Goal: Task Accomplishment & Management: Manage account settings

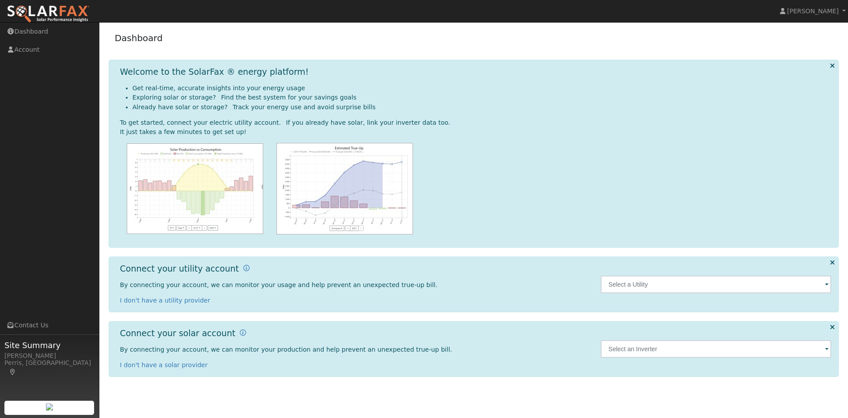
click at [826, 284] on span at bounding box center [827, 285] width 4 height 10
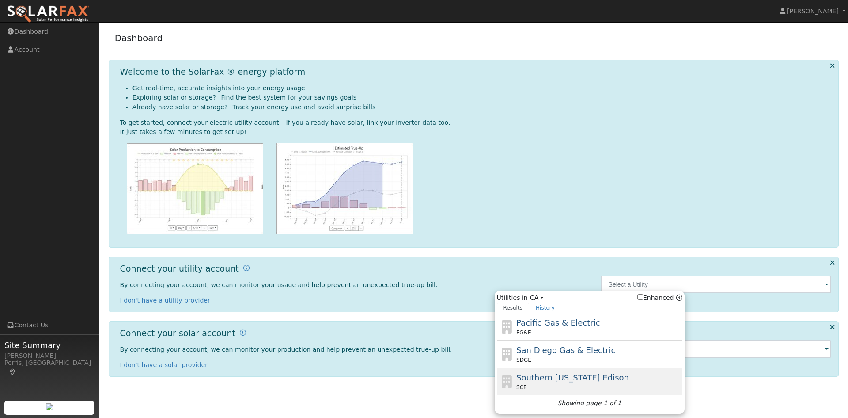
click at [604, 376] on span "Southern [US_STATE] Edison" at bounding box center [572, 376] width 113 height 9
type input "SCE"
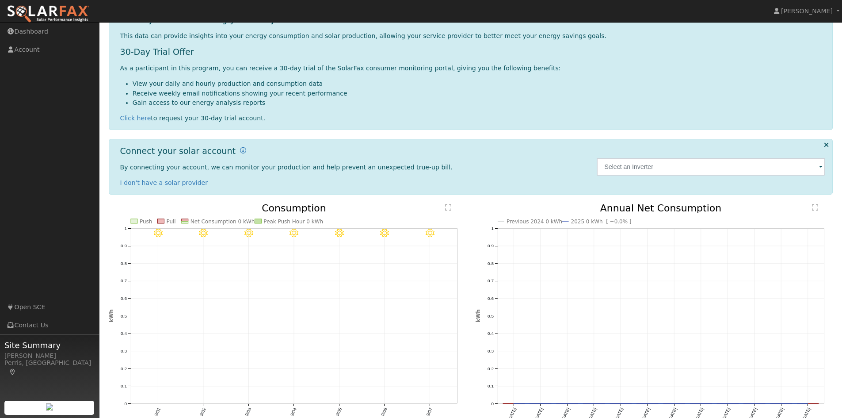
scroll to position [133, 0]
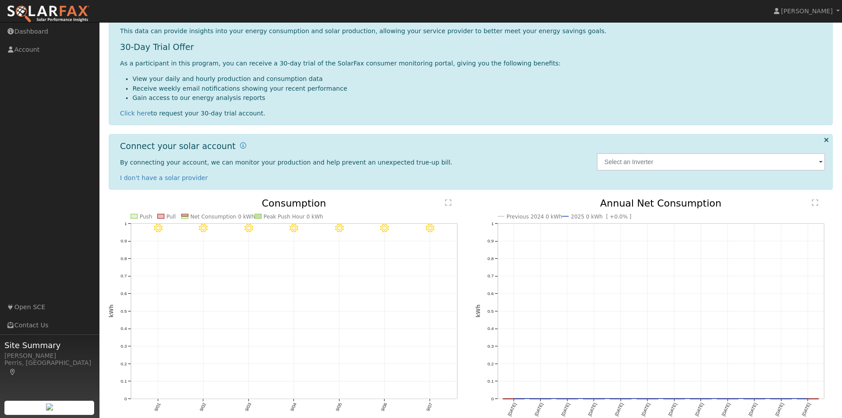
click at [820, 163] on span at bounding box center [821, 162] width 4 height 10
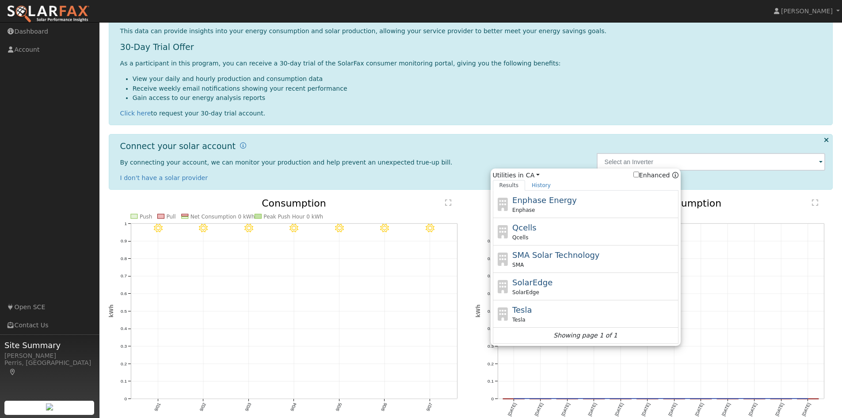
scroll to position [0, 0]
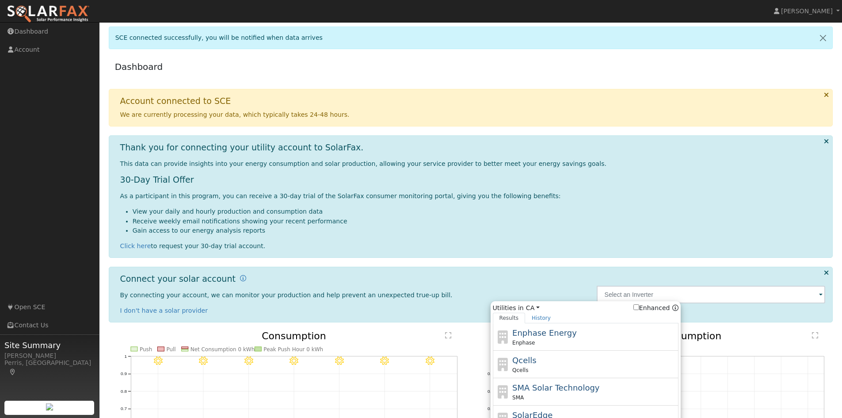
click at [368, 70] on div "Dashboard" at bounding box center [471, 68] width 724 height 27
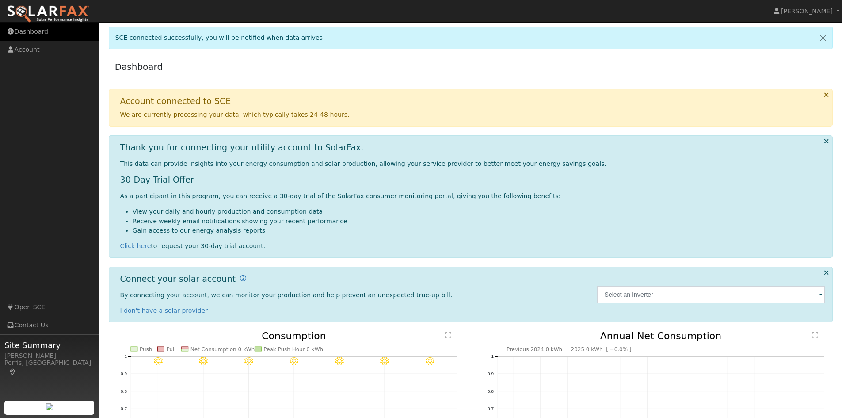
click at [32, 34] on link "Dashboard" at bounding box center [49, 32] width 99 height 18
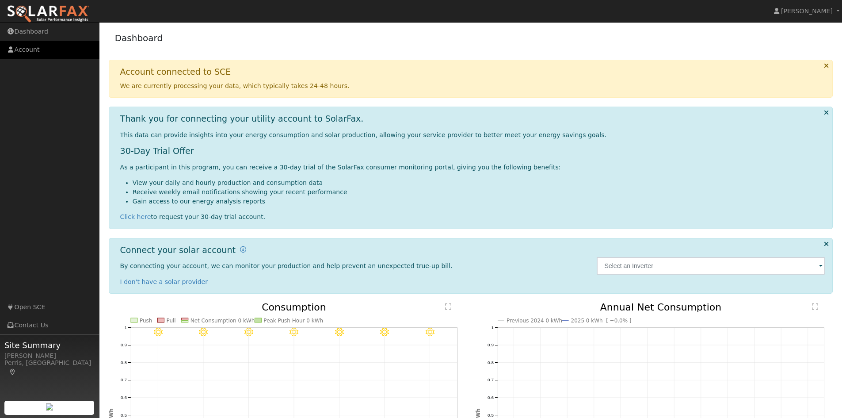
click at [28, 46] on link "Account" at bounding box center [49, 50] width 99 height 18
